Goal: Navigation & Orientation: Go to known website

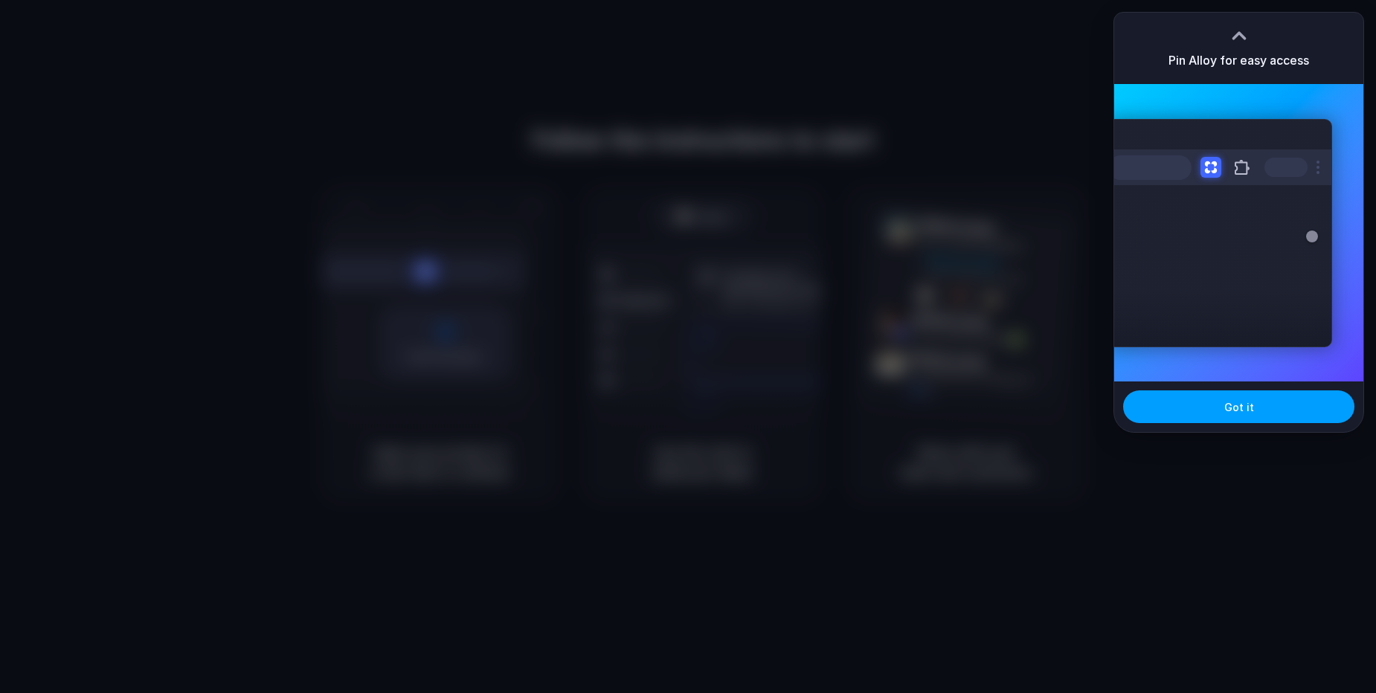
click at [1197, 403] on button "Got it" at bounding box center [1238, 406] width 231 height 33
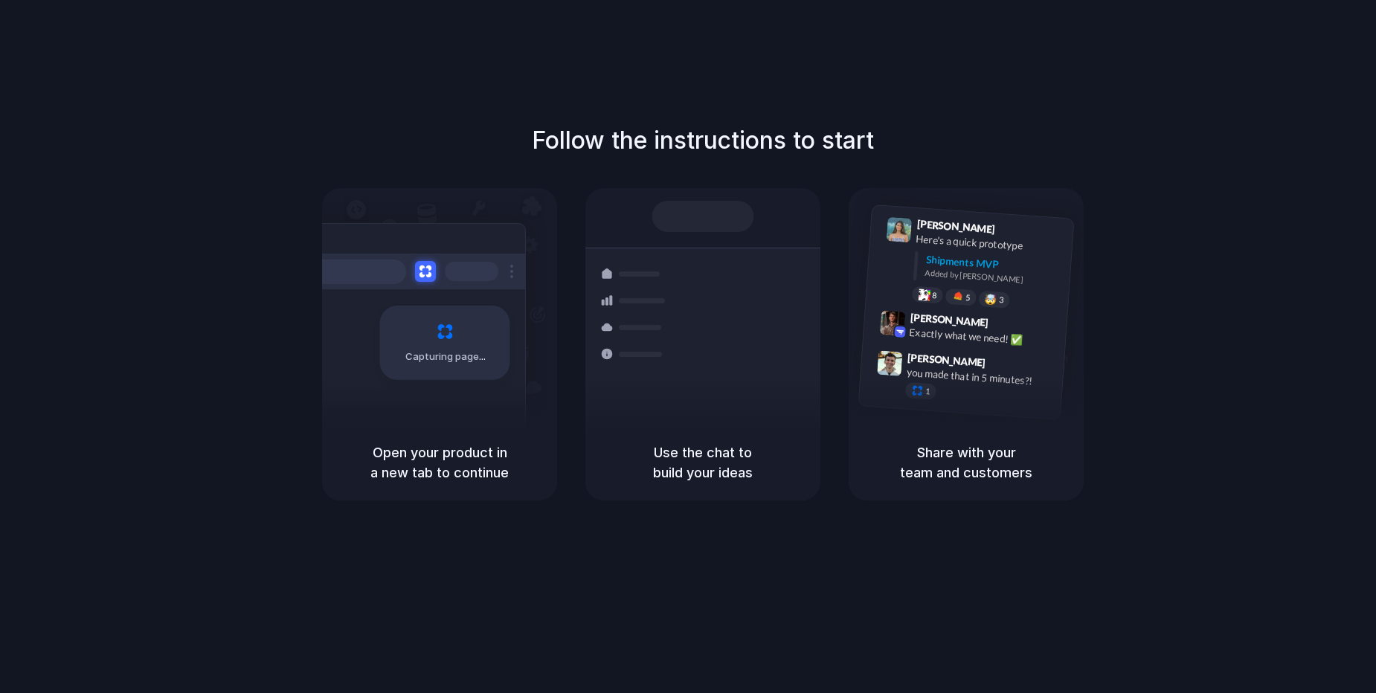
click at [486, 342] on div "Capturing page" at bounding box center [445, 343] width 130 height 74
